Goal: Find contact information: Find contact information

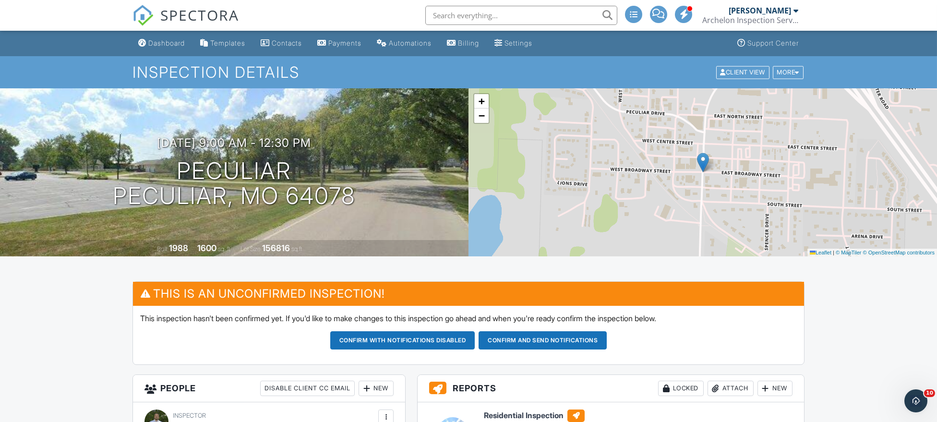
click at [172, 31] on div "SPECTORA" at bounding box center [186, 15] width 107 height 31
click at [170, 41] on div "Dashboard" at bounding box center [166, 43] width 36 height 8
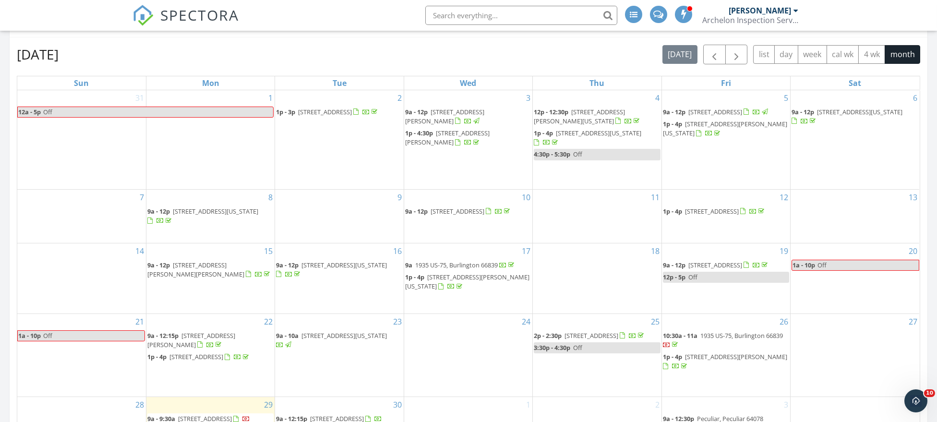
scroll to position [576, 0]
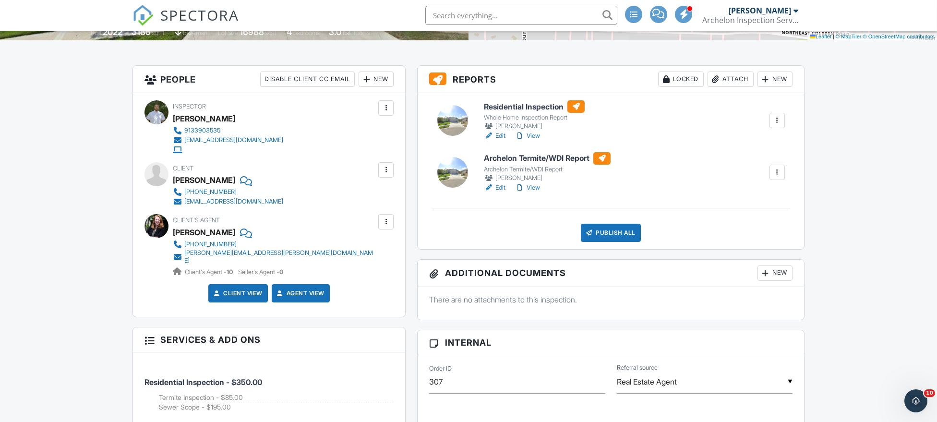
drag, startPoint x: 219, startPoint y: 243, endPoint x: 339, endPoint y: 255, distance: 120.6
click at [361, 260] on div "Client's Agent Marcia Casey 816-752-8591 marcie.casey@reecenichols.com Client's…" at bounding box center [269, 245] width 249 height 62
click at [196, 243] on div "[PHONE_NUMBER]" at bounding box center [210, 245] width 52 height 8
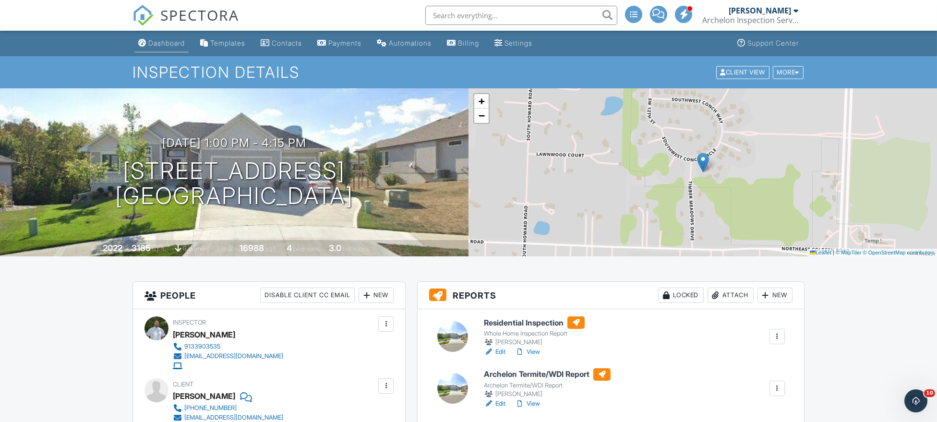
click at [150, 41] on div "Dashboard" at bounding box center [166, 43] width 36 height 8
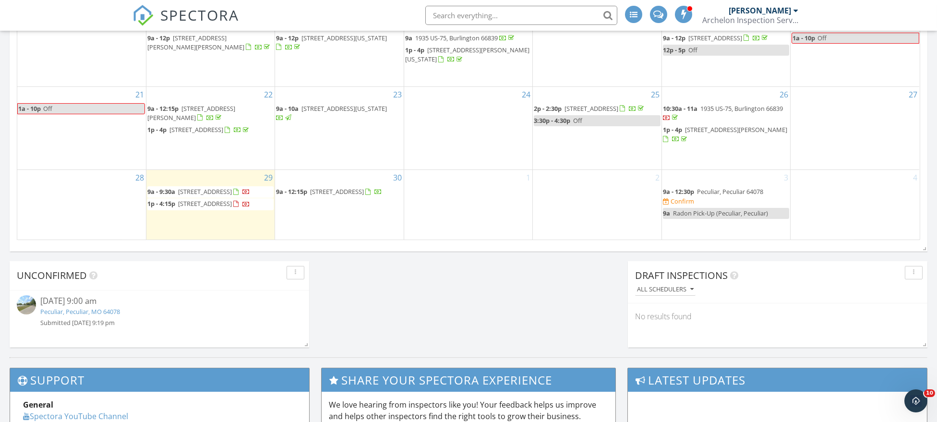
scroll to position [719, 0]
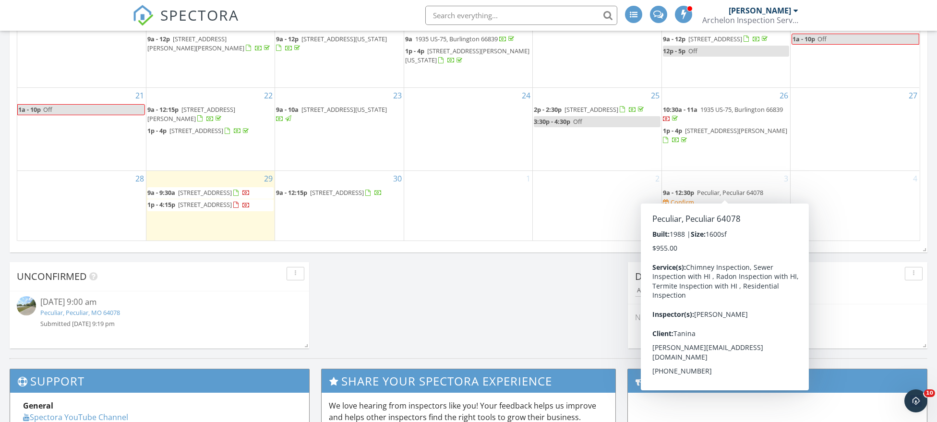
click at [713, 188] on span "Peculiar, Peculiar 64078" at bounding box center [730, 192] width 66 height 9
